Goal: Task Accomplishment & Management: Manage account settings

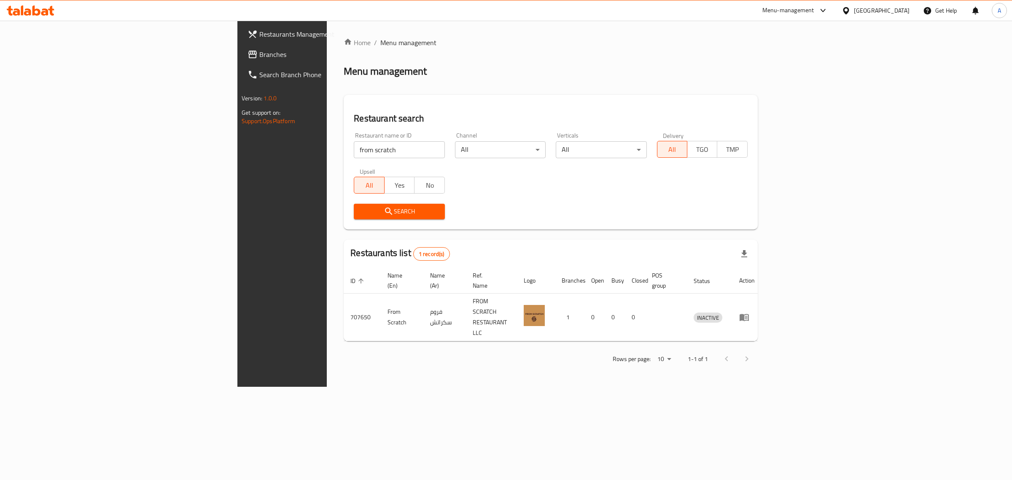
click at [859, 5] on div "United Arab Emirates" at bounding box center [875, 10] width 81 height 20
click at [860, 10] on div "United Arab Emirates" at bounding box center [882, 10] width 56 height 9
click at [790, 148] on div "[GEOGRAPHIC_DATA]" at bounding box center [818, 145] width 56 height 9
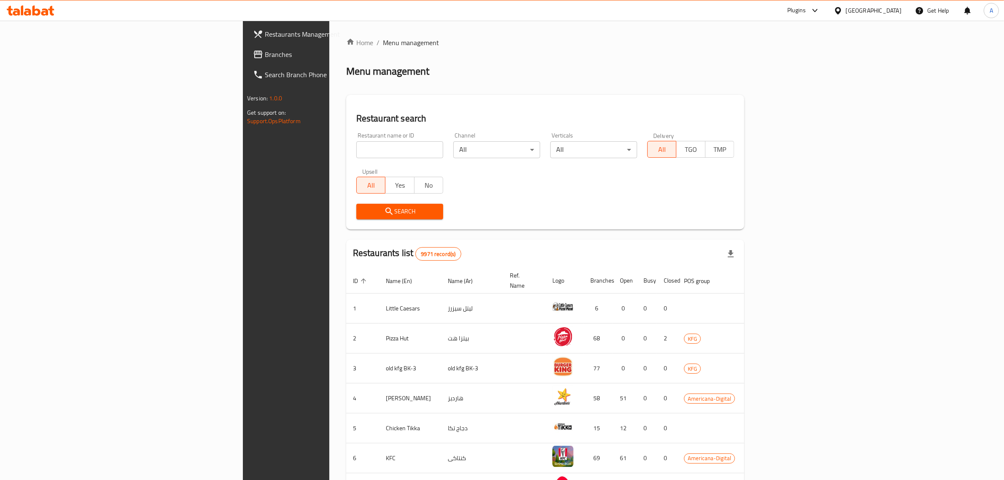
click at [370, 155] on input "search" at bounding box center [399, 149] width 87 height 17
paste input "Oooh Chocola"
type input "Oooh Chocola"
click button "Search" at bounding box center [399, 212] width 87 height 16
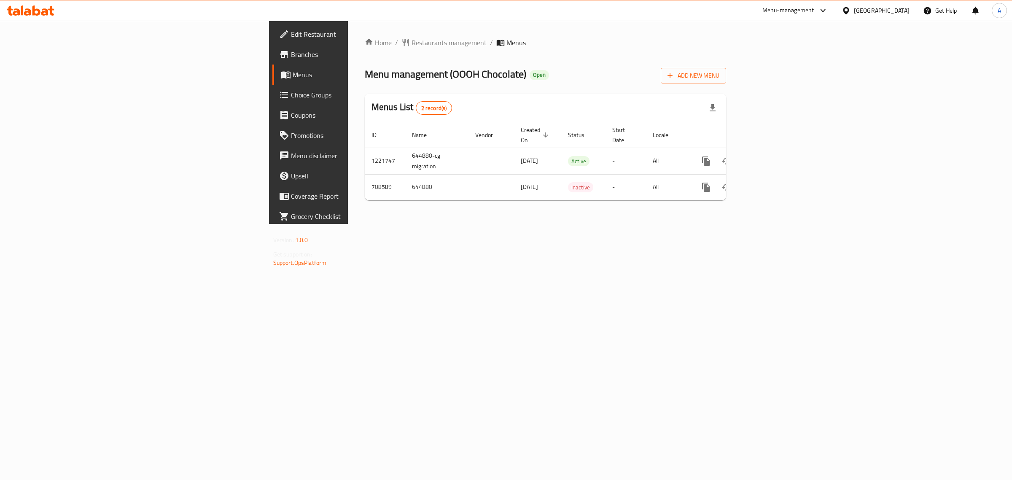
click at [291, 32] on span "Edit Restaurant" at bounding box center [361, 34] width 140 height 10
